Goal: Task Accomplishment & Management: Complete application form

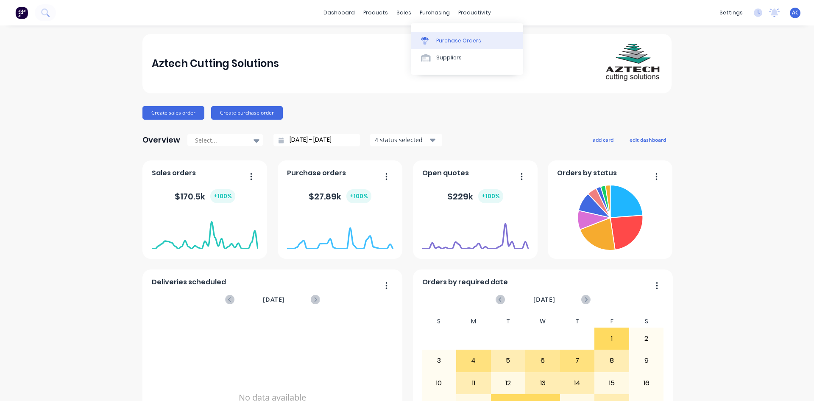
click at [438, 39] on div "Purchase Orders" at bounding box center [458, 41] width 45 height 8
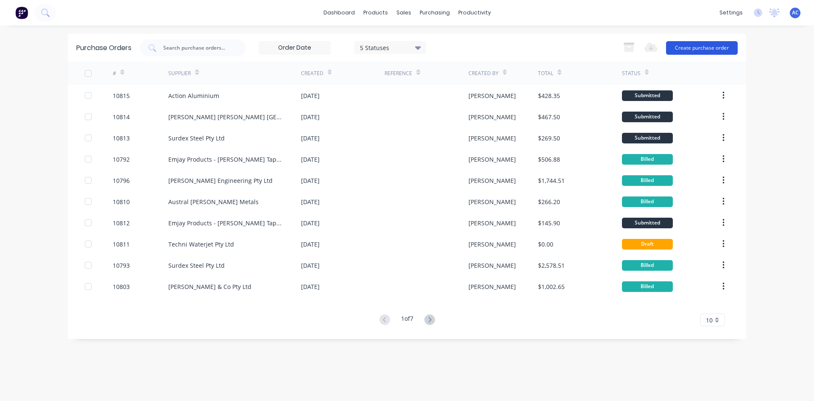
click at [724, 50] on button "Create purchase order" at bounding box center [702, 48] width 72 height 14
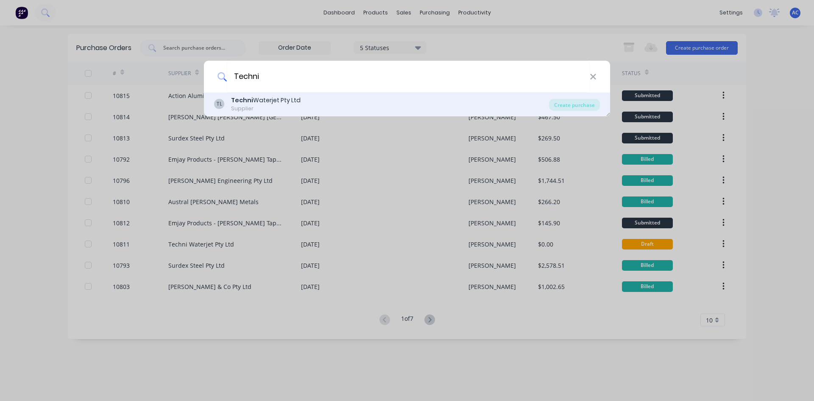
type input "Techni"
click at [271, 104] on div "Techni Waterjet Pty Ltd" at bounding box center [266, 100] width 70 height 9
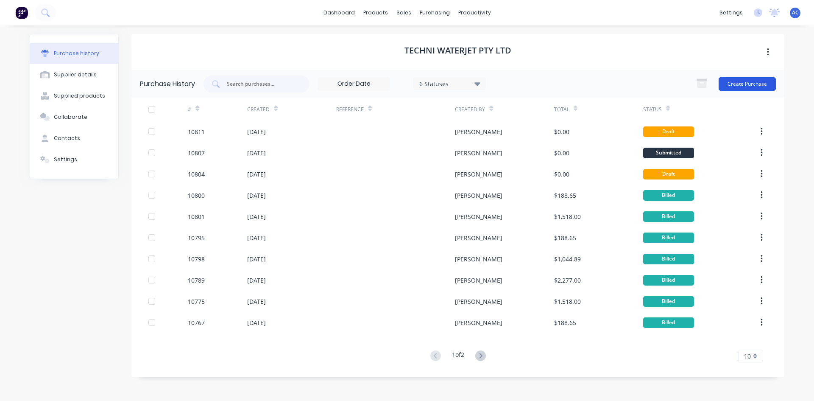
click at [741, 84] on button "Create Purchase" at bounding box center [747, 84] width 57 height 14
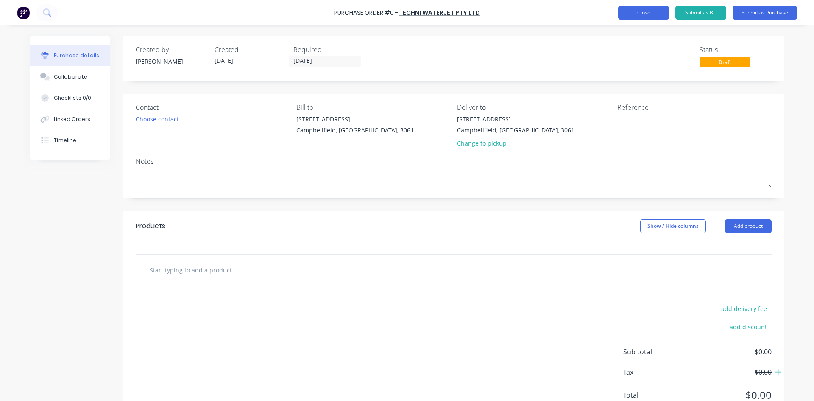
click at [650, 14] on button "Close" at bounding box center [643, 13] width 51 height 14
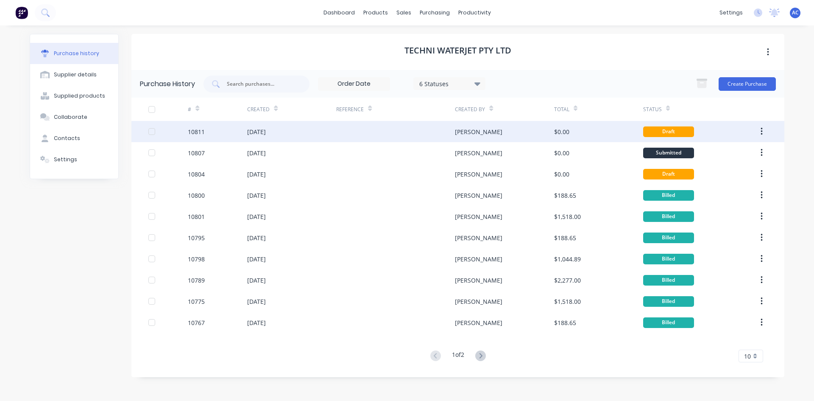
click at [266, 130] on div "[DATE]" at bounding box center [256, 131] width 19 height 9
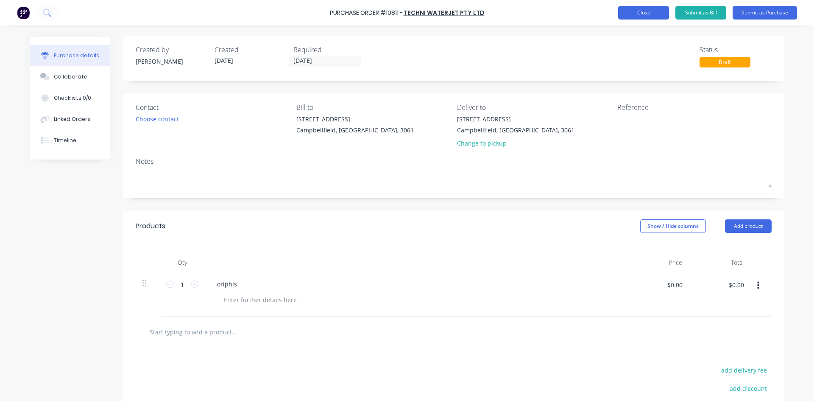
click at [648, 16] on button "Close" at bounding box center [643, 13] width 51 height 14
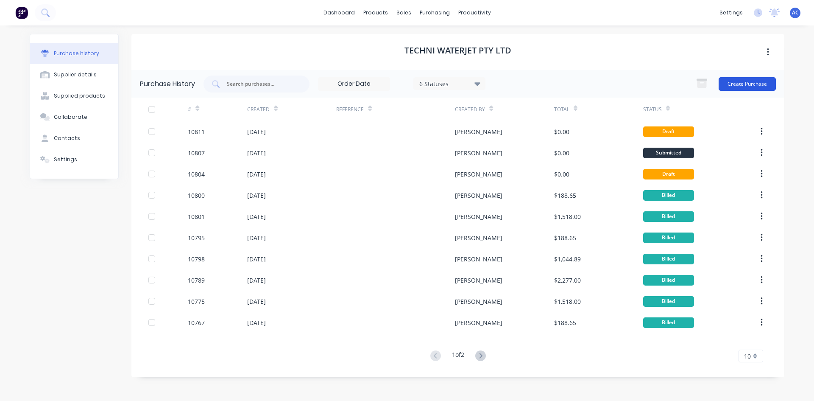
click at [750, 87] on button "Create Purchase" at bounding box center [747, 84] width 57 height 14
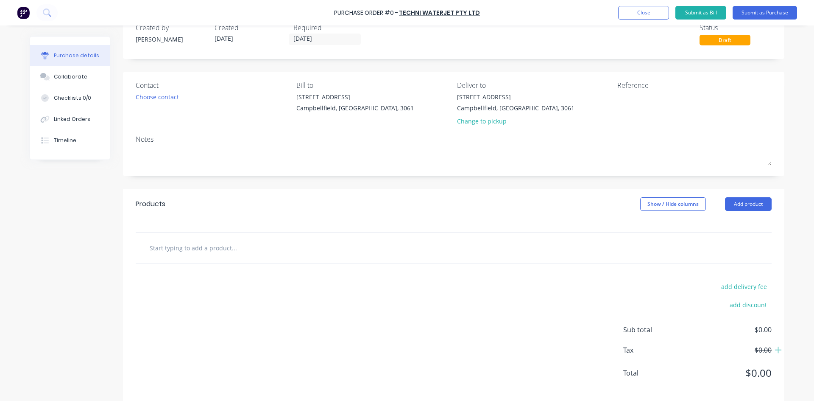
scroll to position [33, 0]
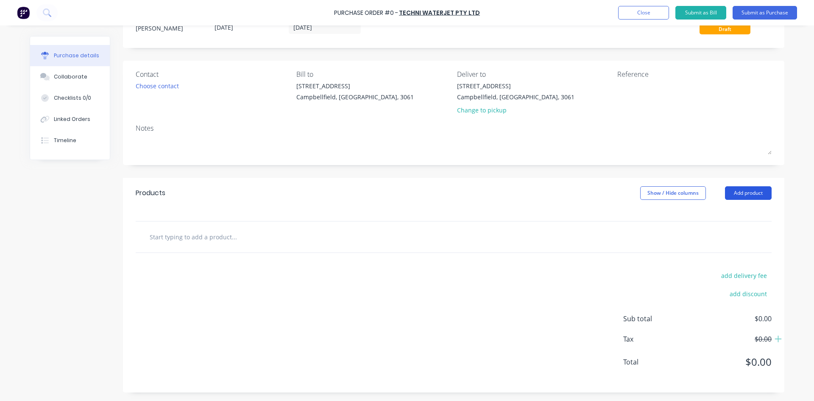
click at [749, 195] on button "Add product" at bounding box center [748, 193] width 47 height 14
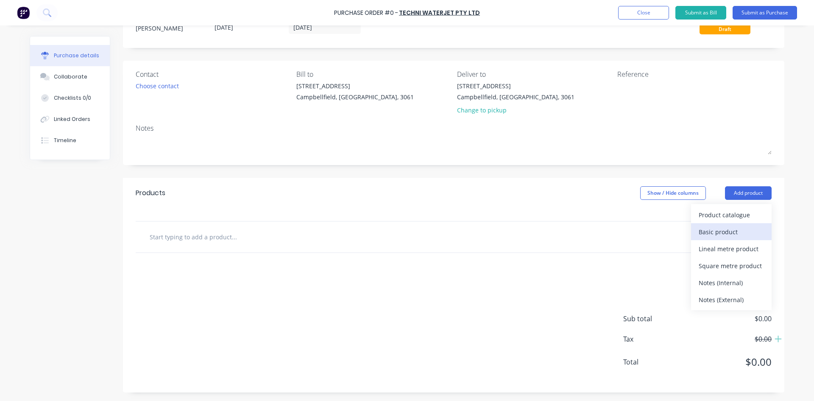
click at [724, 230] on div "Basic product" at bounding box center [731, 232] width 65 height 12
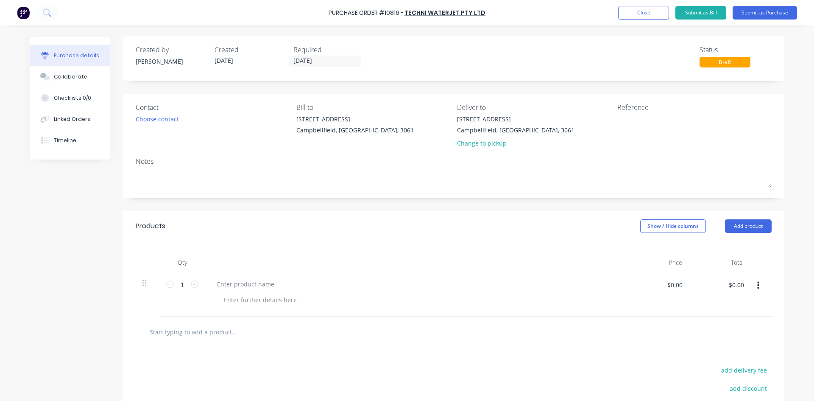
click at [260, 277] on div at bounding box center [416, 293] width 424 height 45
click at [260, 284] on div at bounding box center [245, 284] width 71 height 12
click at [751, 229] on button "Add product" at bounding box center [748, 226] width 47 height 14
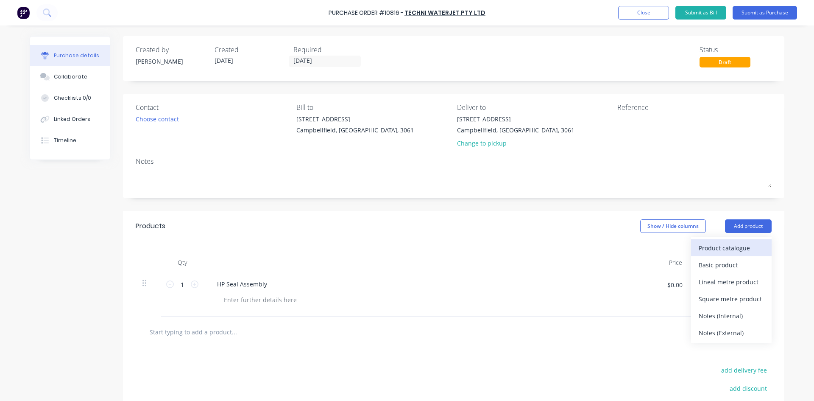
click at [736, 251] on div "Product catalogue" at bounding box center [731, 248] width 65 height 12
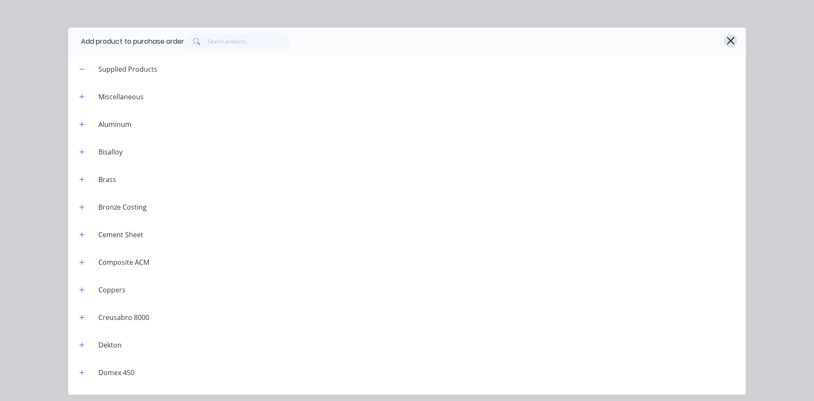
click at [731, 39] on icon "button" at bounding box center [731, 41] width 9 height 12
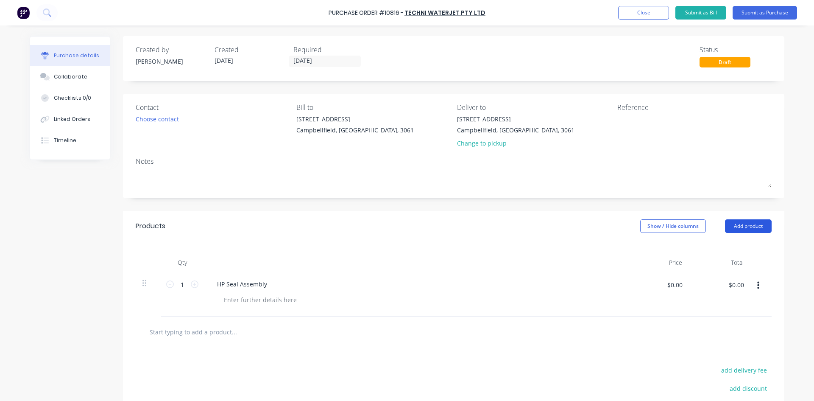
click at [745, 226] on button "Add product" at bounding box center [748, 226] width 47 height 14
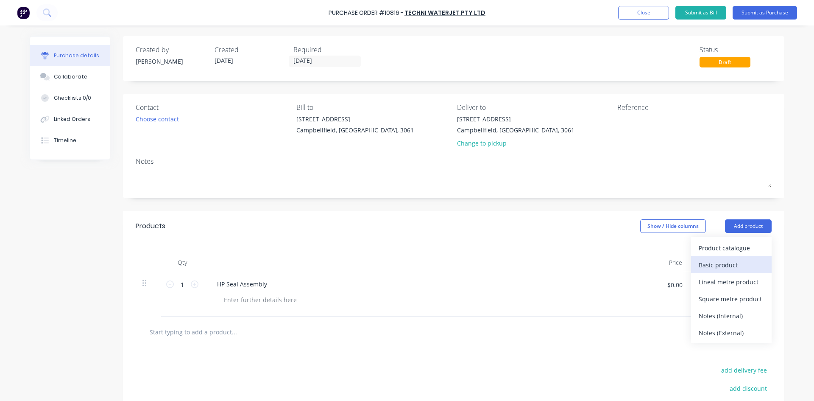
click at [725, 264] on div "Basic product" at bounding box center [731, 265] width 65 height 12
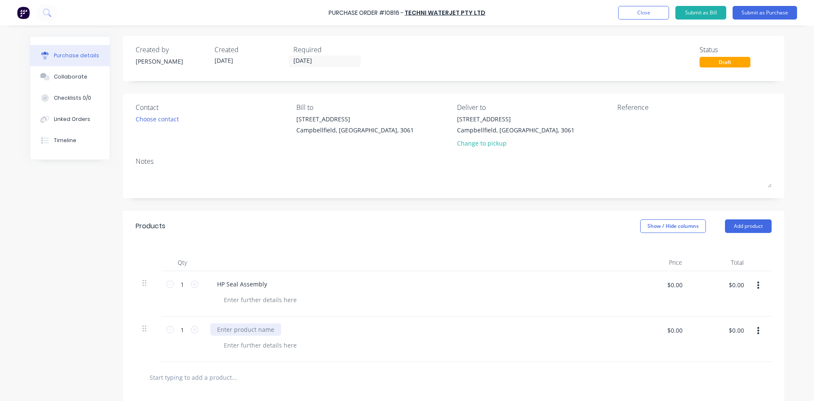
click at [240, 333] on div at bounding box center [245, 329] width 71 height 12
click at [743, 229] on button "Add product" at bounding box center [748, 226] width 47 height 14
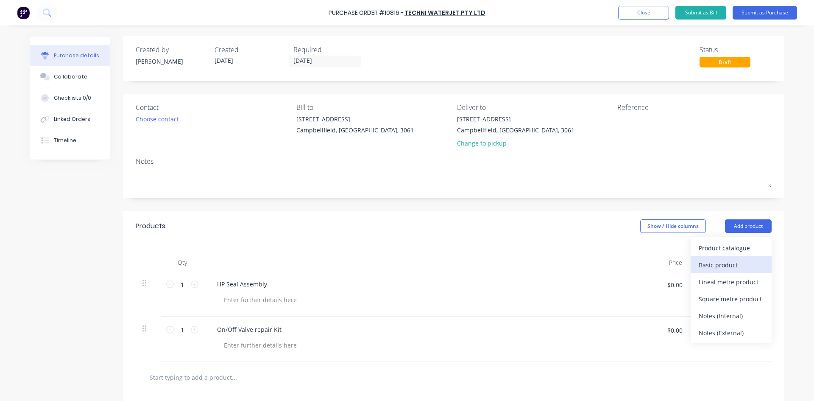
click at [727, 262] on div "Basic product" at bounding box center [731, 265] width 65 height 12
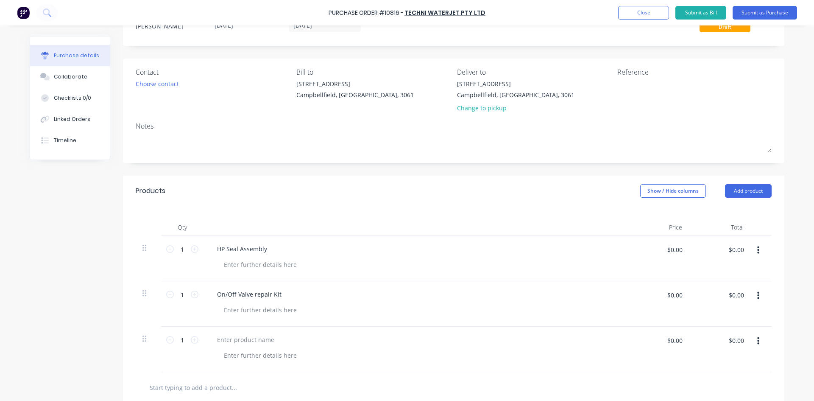
scroll to position [85, 0]
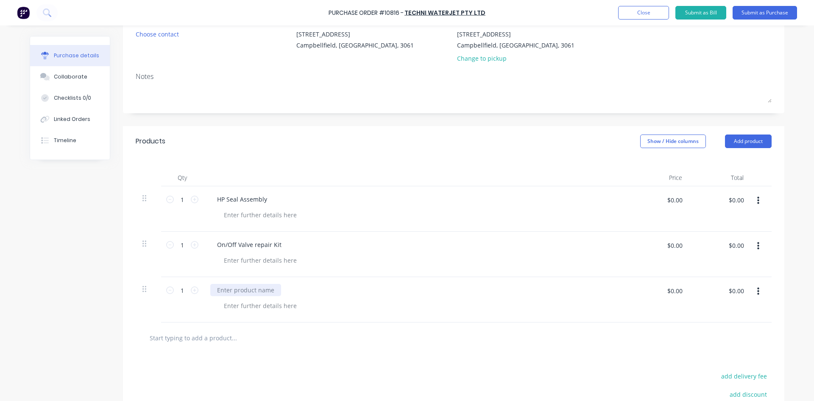
click at [243, 291] on div at bounding box center [245, 290] width 71 height 12
click at [388, 311] on div at bounding box center [419, 305] width 404 height 12
click at [523, 214] on div at bounding box center [419, 215] width 404 height 12
click at [645, 12] on button "Close" at bounding box center [643, 13] width 51 height 14
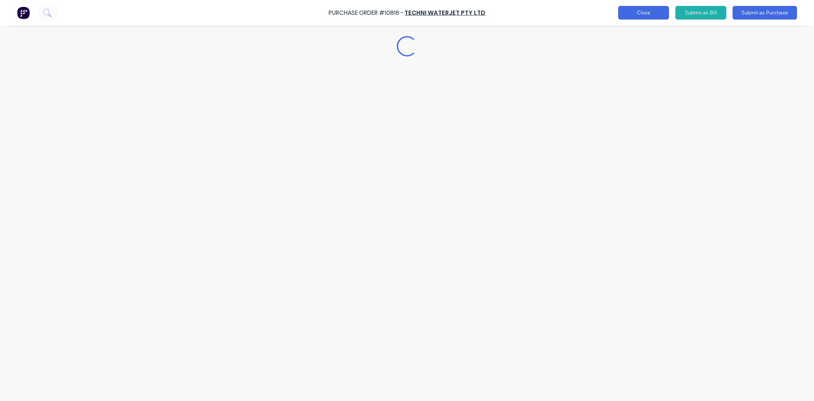
scroll to position [0, 0]
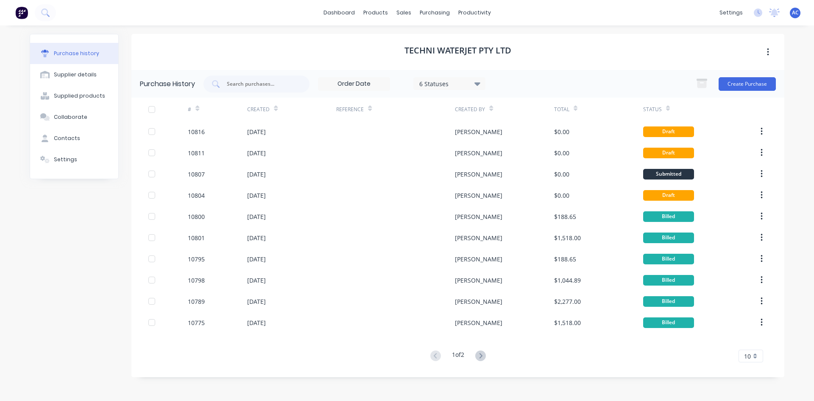
click at [23, 11] on img at bounding box center [21, 12] width 13 height 13
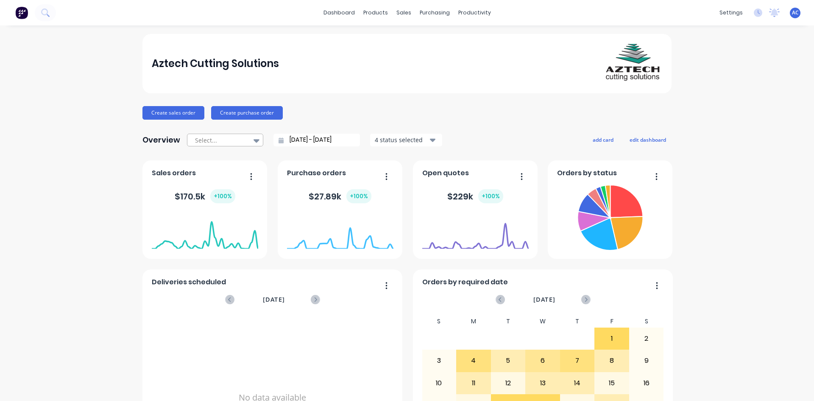
click at [254, 143] on icon at bounding box center [257, 140] width 6 height 9
click at [229, 173] on div "Month to date" at bounding box center [225, 175] width 76 height 16
type input "[DATE] - [DATE]"
